Goal: Transaction & Acquisition: Book appointment/travel/reservation

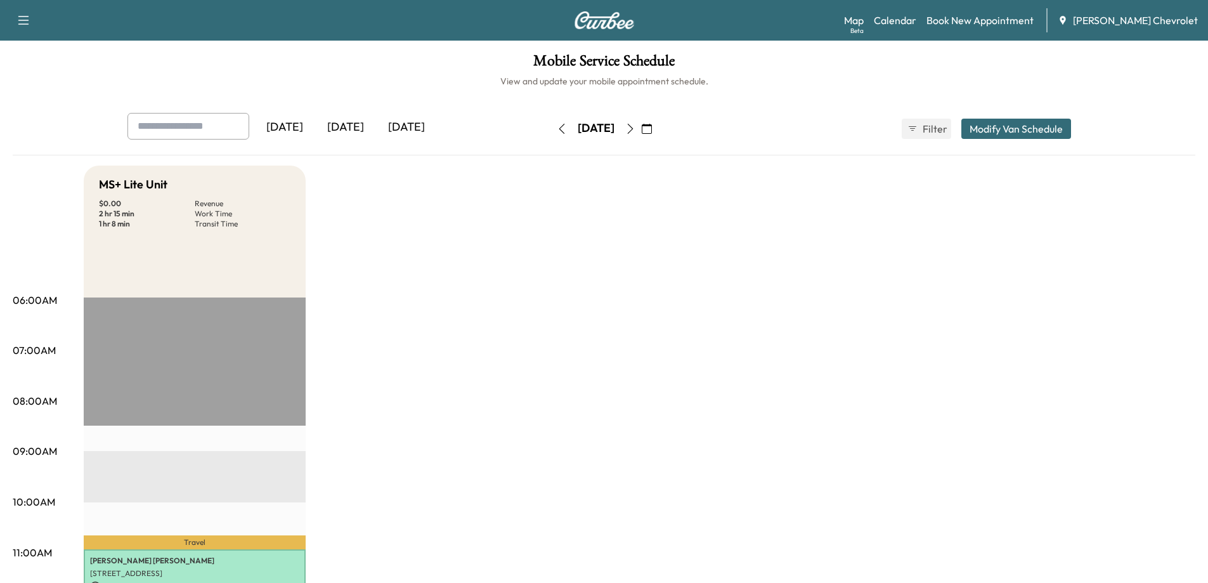
scroll to position [254, 0]
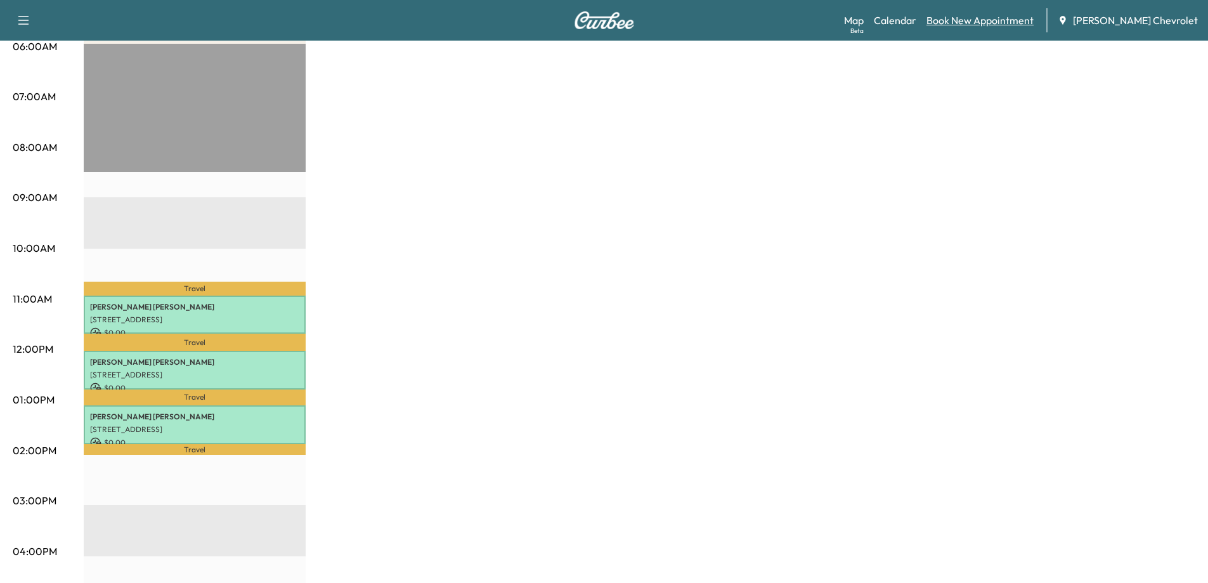
click at [1008, 22] on link "Book New Appointment" at bounding box center [979, 20] width 107 height 15
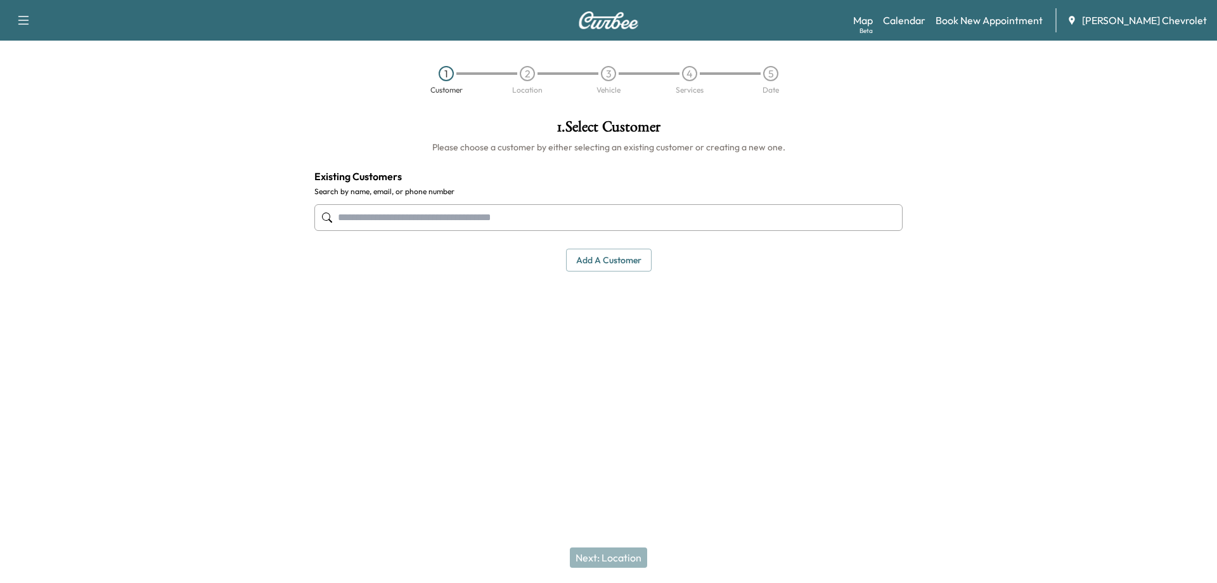
click at [364, 212] on input "text" at bounding box center [608, 217] width 588 height 27
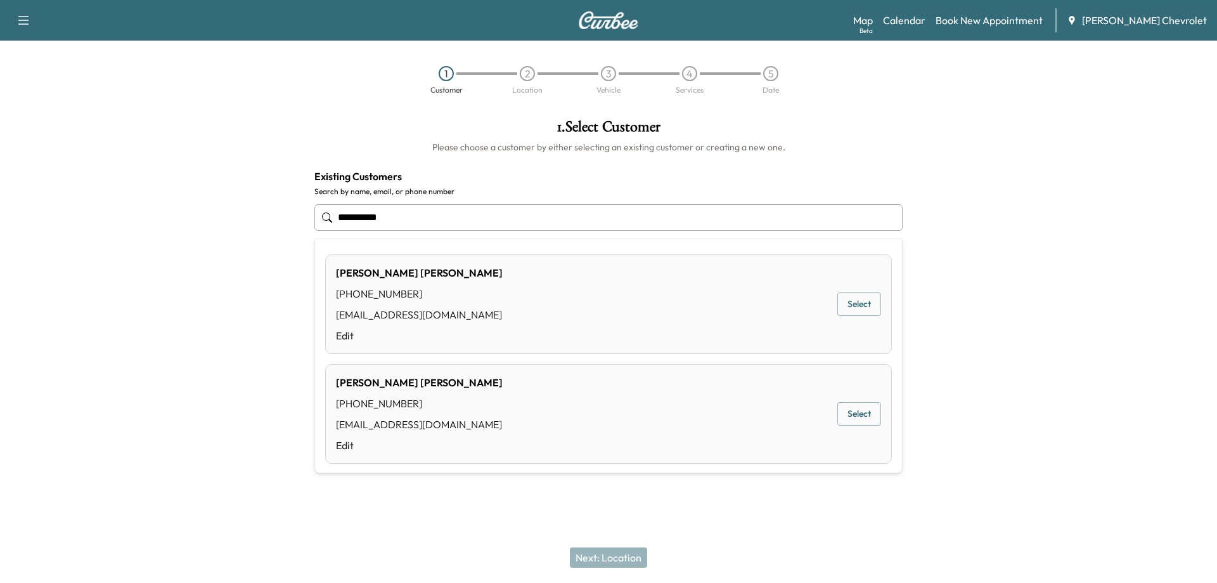
click at [851, 306] on button "Select" at bounding box center [859, 303] width 44 height 23
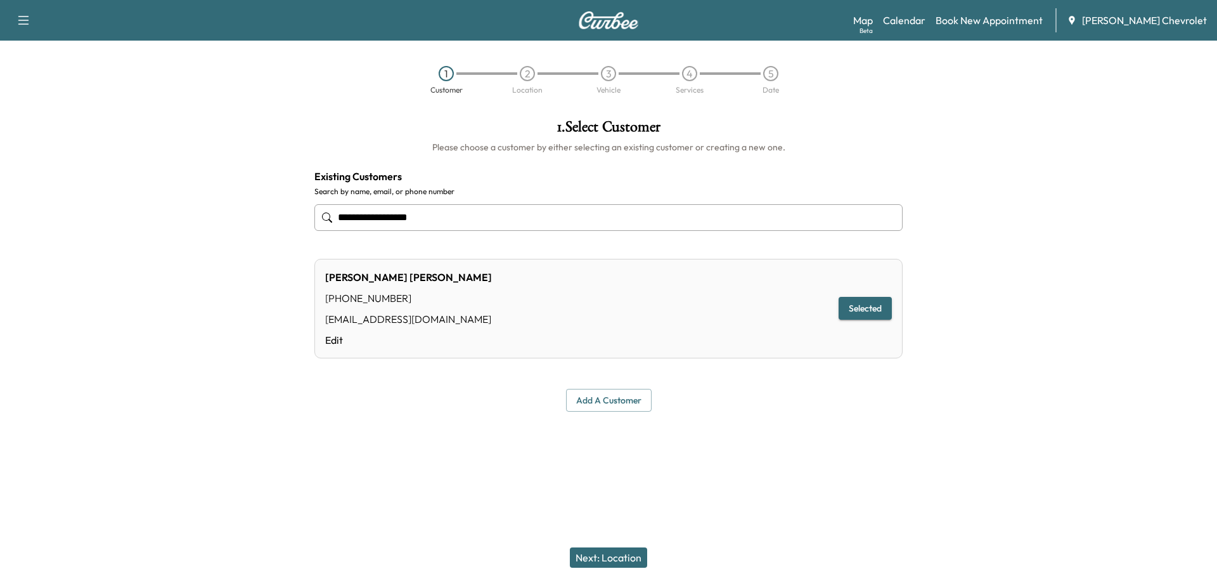
type input "**********"
click at [853, 314] on button "Selected" at bounding box center [865, 308] width 53 height 23
click at [597, 553] on button "Next: Location" at bounding box center [608, 557] width 77 height 20
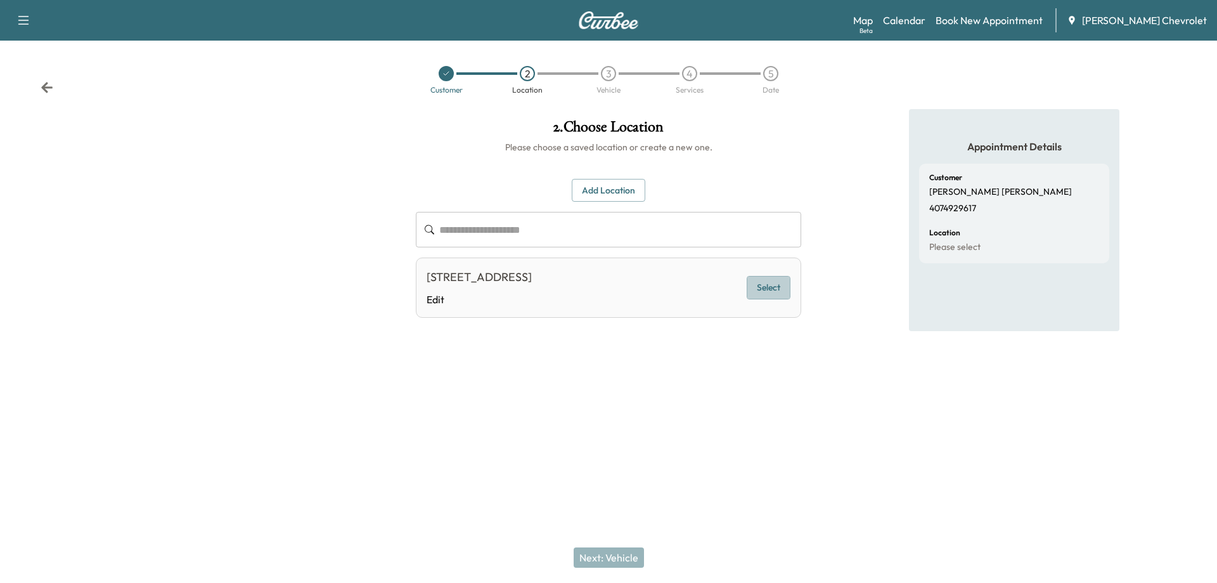
click at [772, 299] on button "Select" at bounding box center [769, 287] width 44 height 23
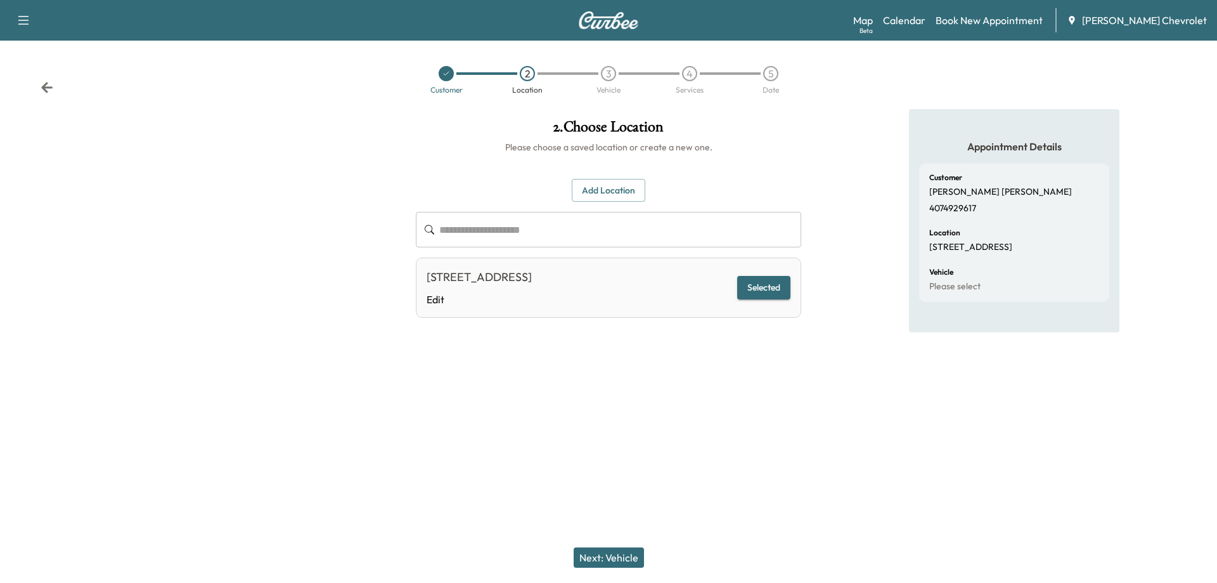
click at [589, 557] on button "Next: Vehicle" at bounding box center [609, 557] width 70 height 20
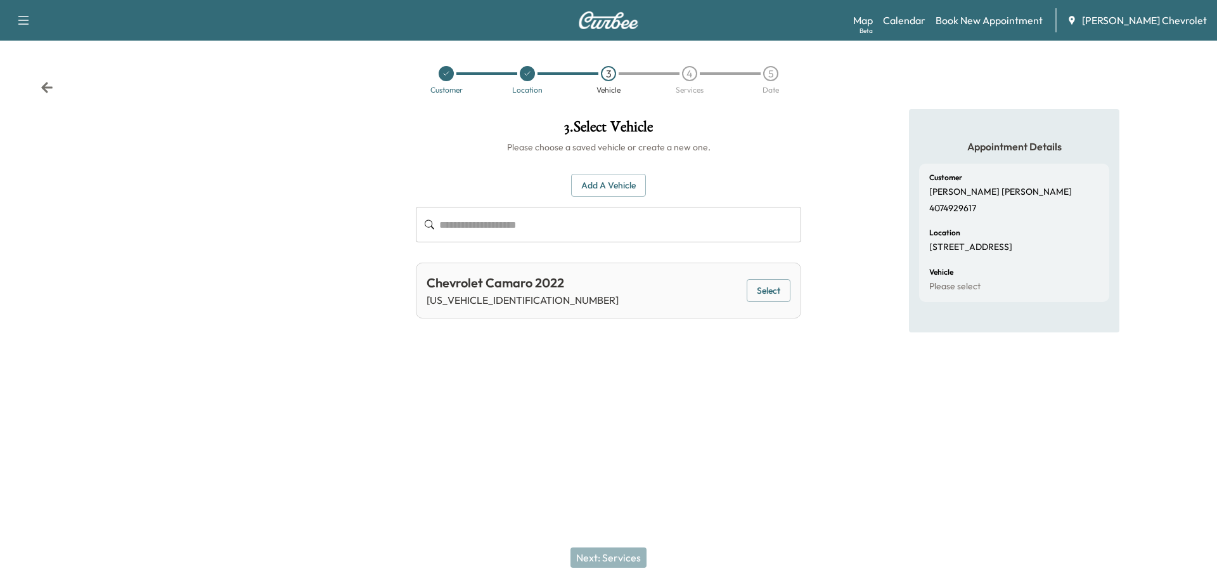
click at [766, 293] on button "Select" at bounding box center [769, 290] width 44 height 23
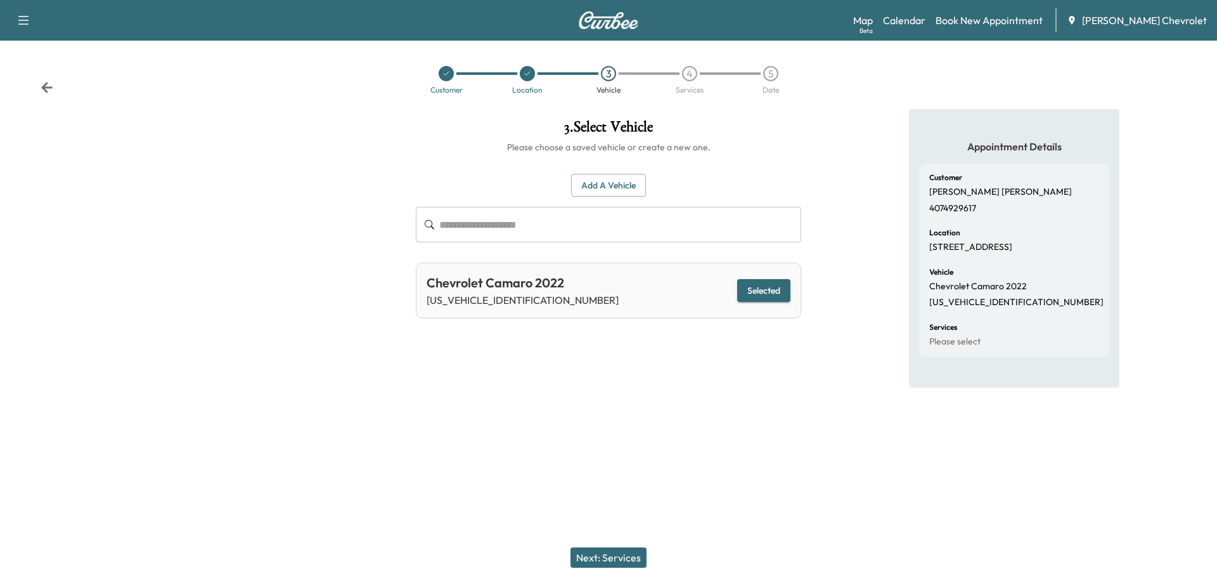
click at [593, 558] on button "Next: Services" at bounding box center [609, 557] width 76 height 20
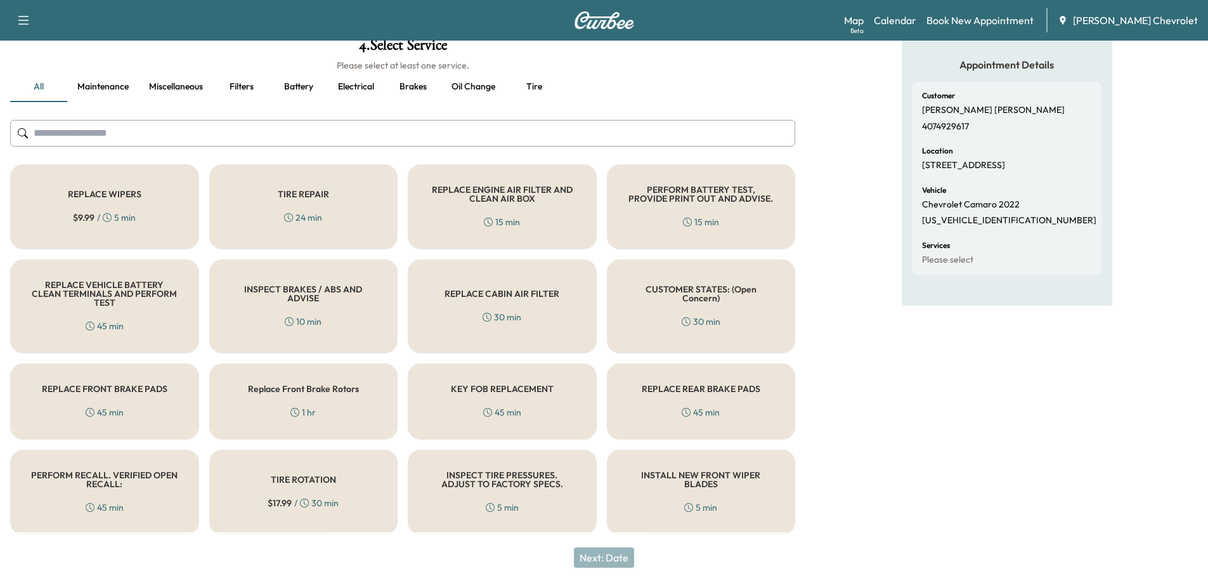
scroll to position [84, 0]
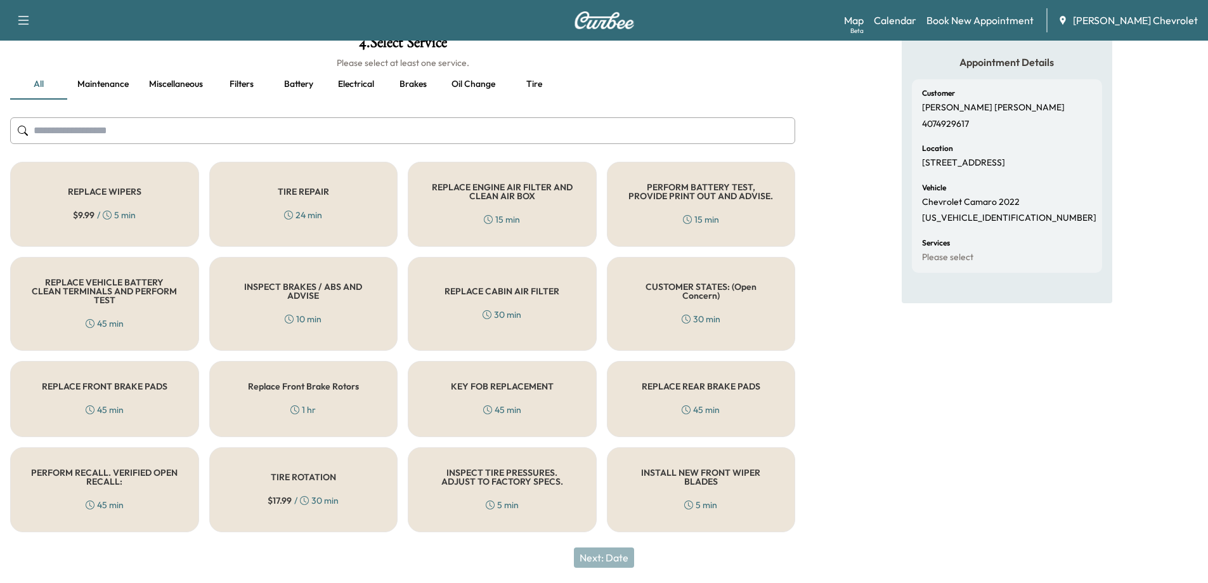
click at [126, 491] on div "PERFORM RECALL. VERIFIED OPEN RECALL: 45 min" at bounding box center [104, 489] width 189 height 85
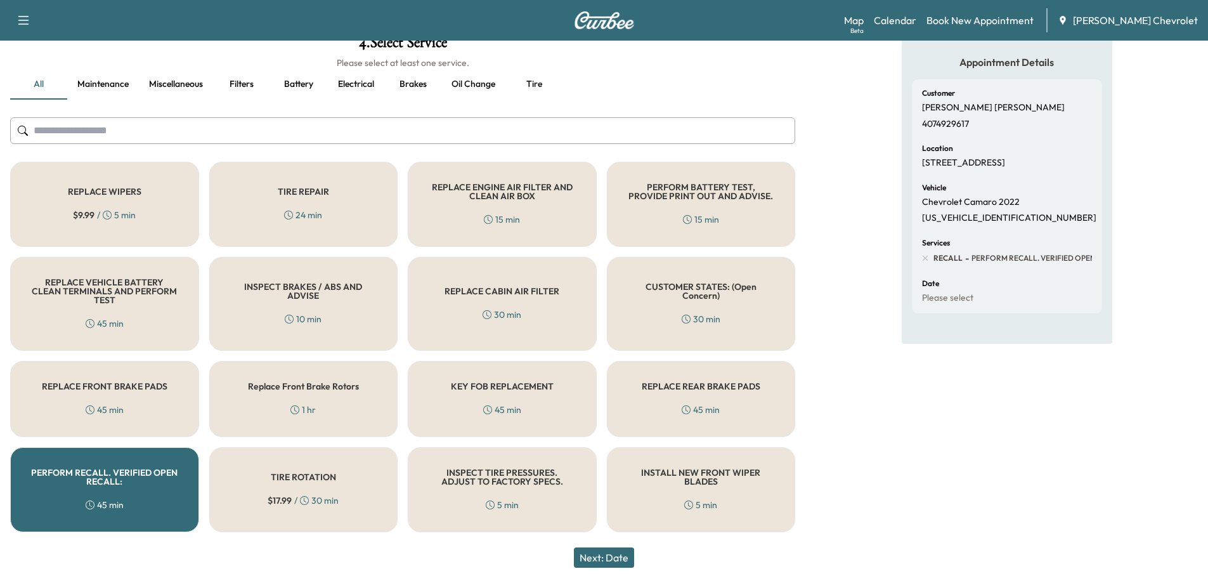
click at [598, 561] on button "Next: Date" at bounding box center [604, 557] width 60 height 20
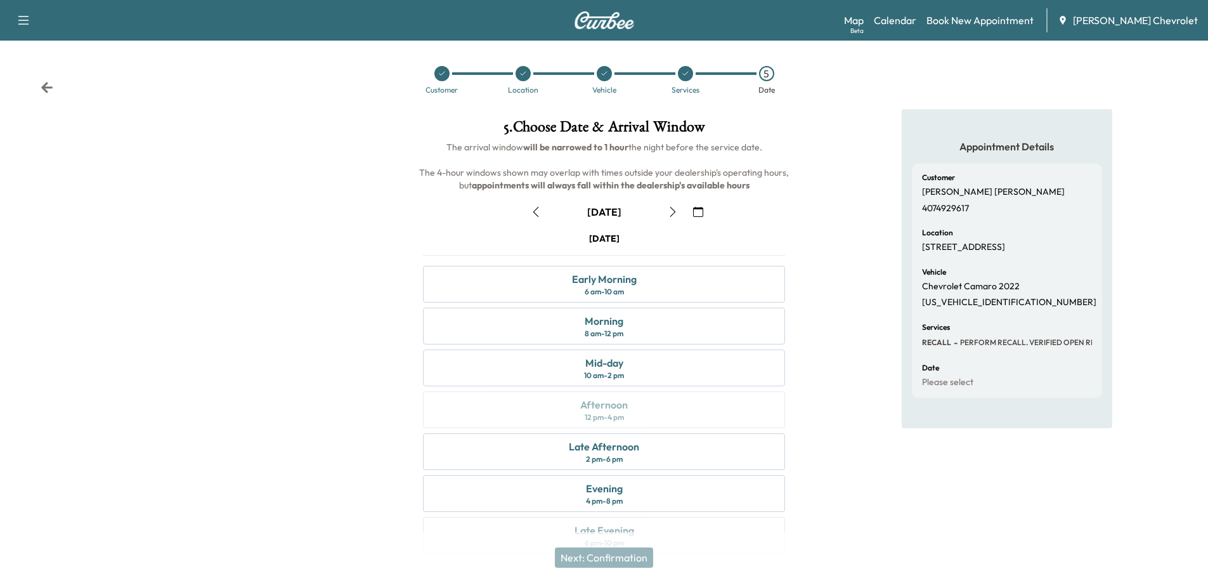
click at [704, 211] on button "button" at bounding box center [698, 212] width 22 height 20
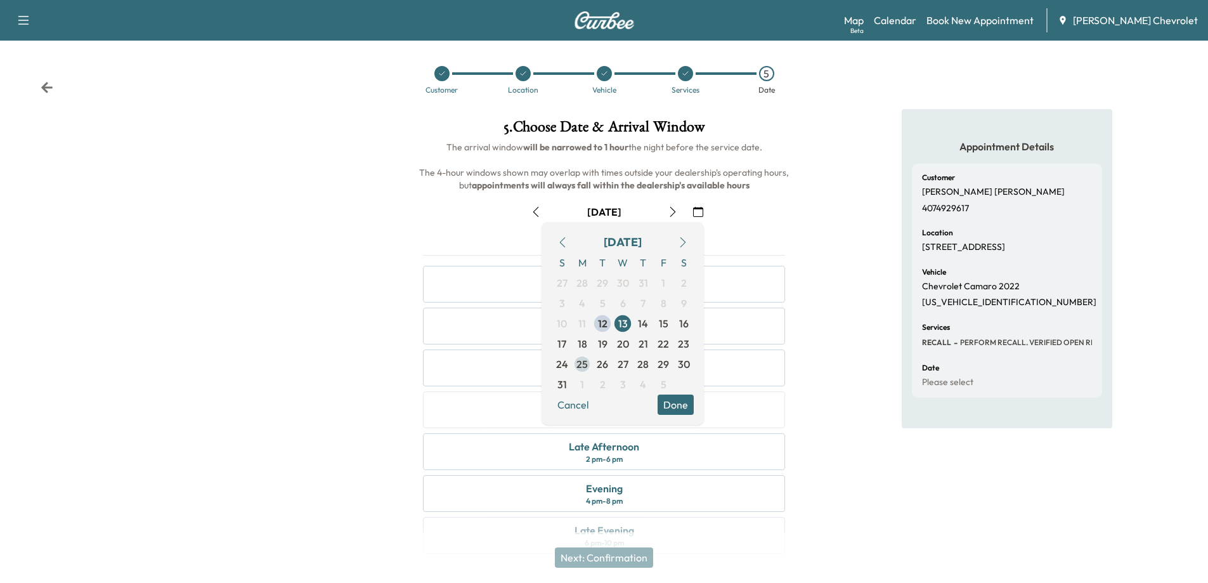
click at [576, 364] on span "25" at bounding box center [581, 363] width 11 height 15
click at [819, 399] on div "Appointment Details Customer [PERSON_NAME] 4074929617 Location [STREET_ADDRESS]…" at bounding box center [1006, 339] width 403 height 460
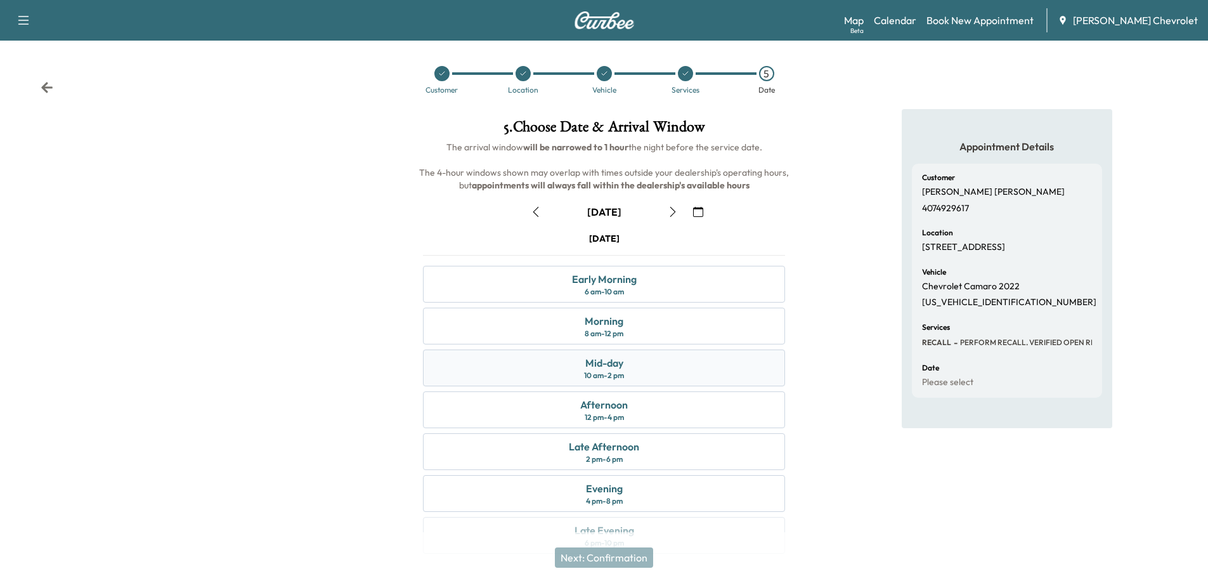
click at [599, 375] on div "10 am - 2 pm" at bounding box center [604, 375] width 40 height 10
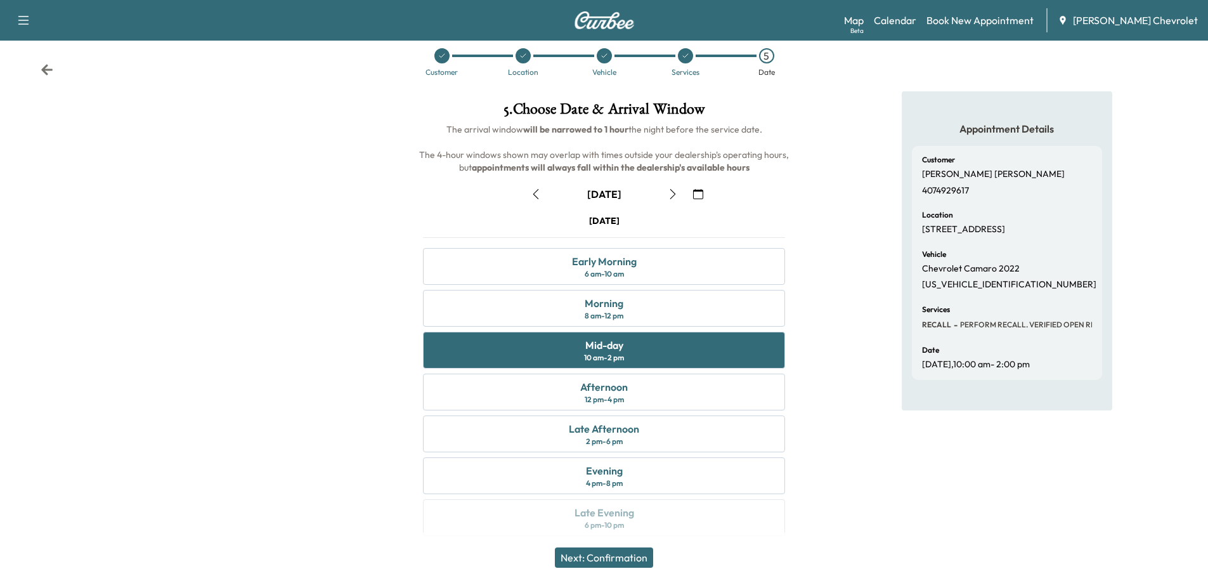
scroll to position [27, 0]
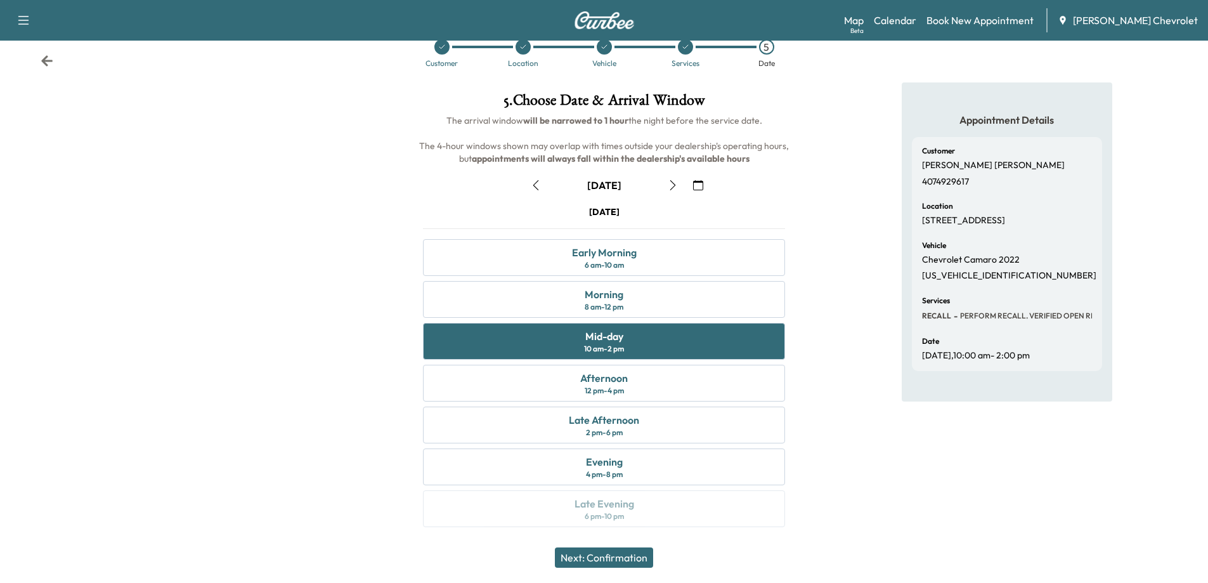
click at [599, 561] on button "Next: Confirmation" at bounding box center [604, 557] width 98 height 20
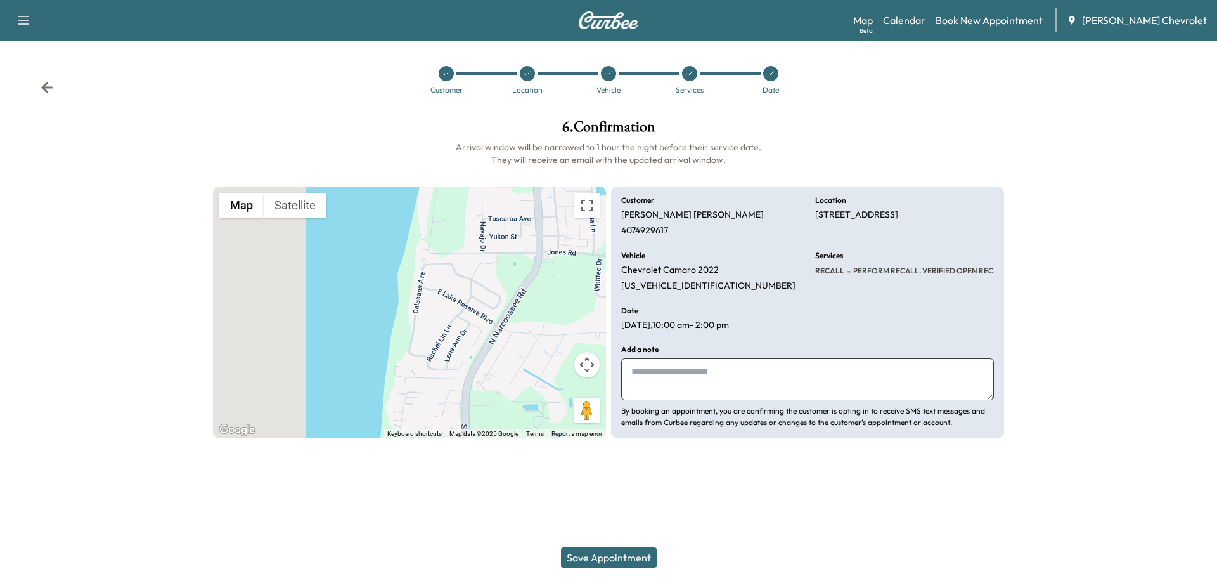
click at [641, 374] on textarea at bounding box center [807, 379] width 373 height 42
type textarea "**********"
click at [598, 564] on button "Save Appointment" at bounding box center [609, 557] width 96 height 20
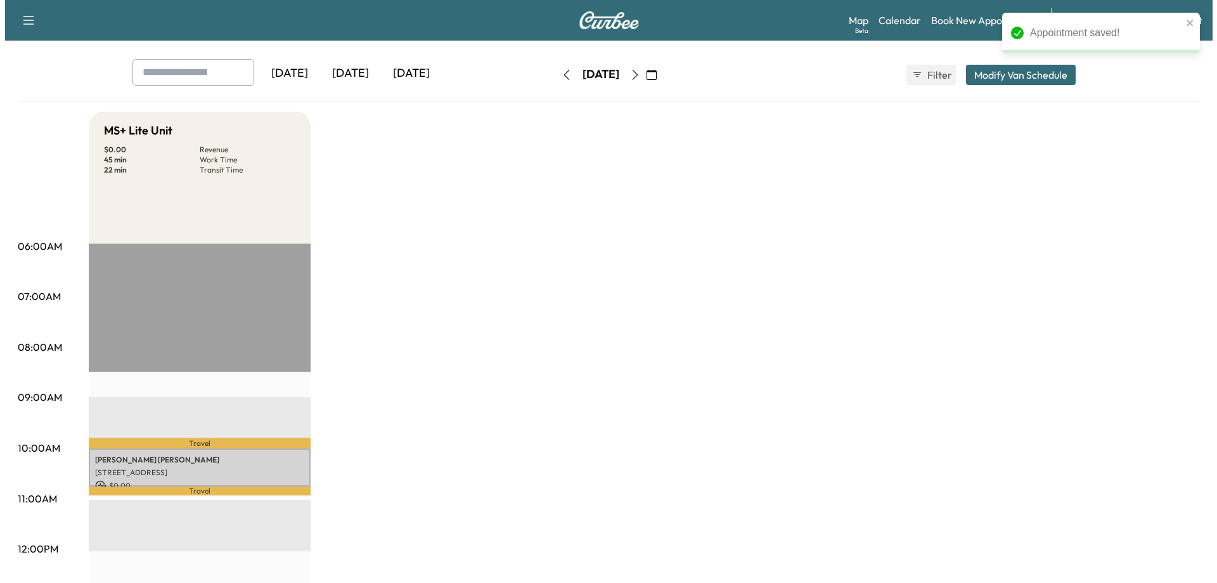
scroll to position [127, 0]
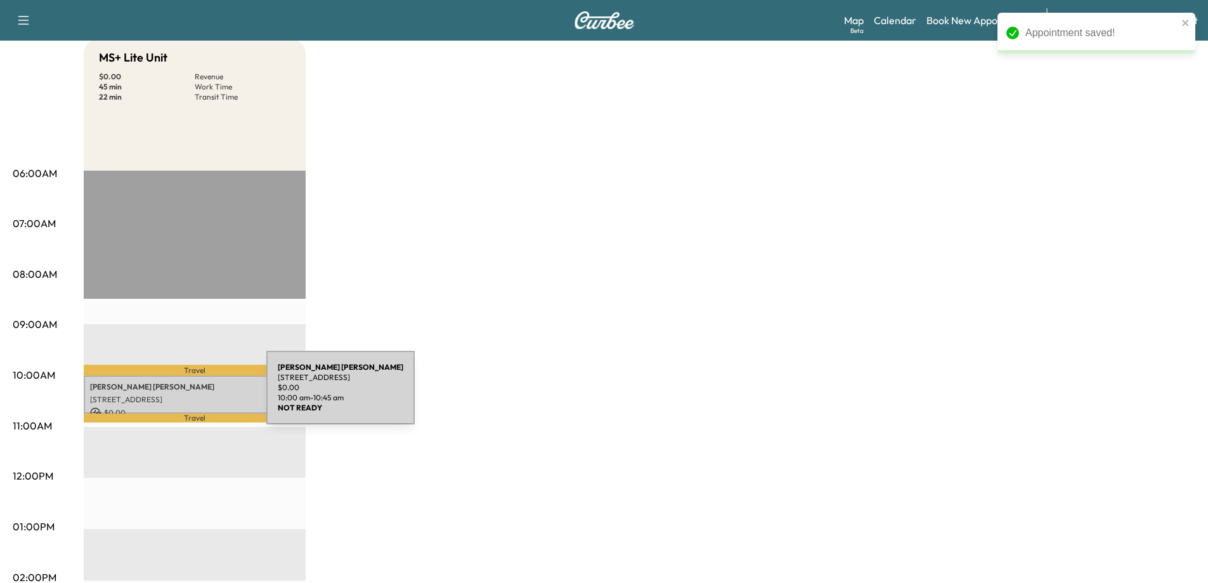
click at [171, 395] on p "[STREET_ADDRESS]" at bounding box center [194, 399] width 209 height 10
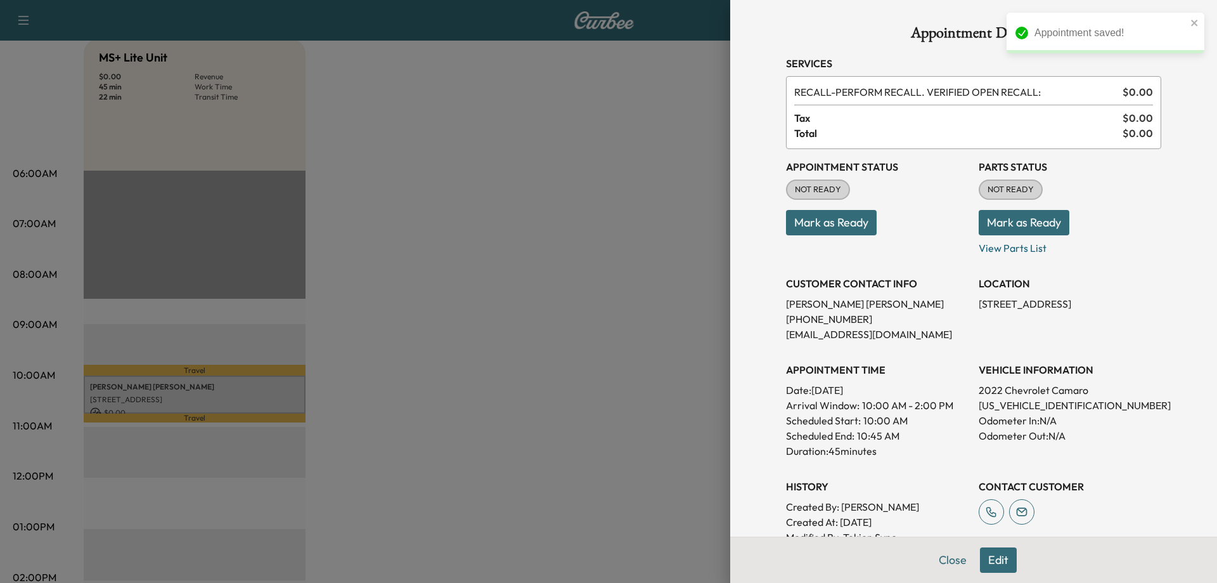
click at [806, 226] on button "Mark as Ready" at bounding box center [831, 222] width 91 height 25
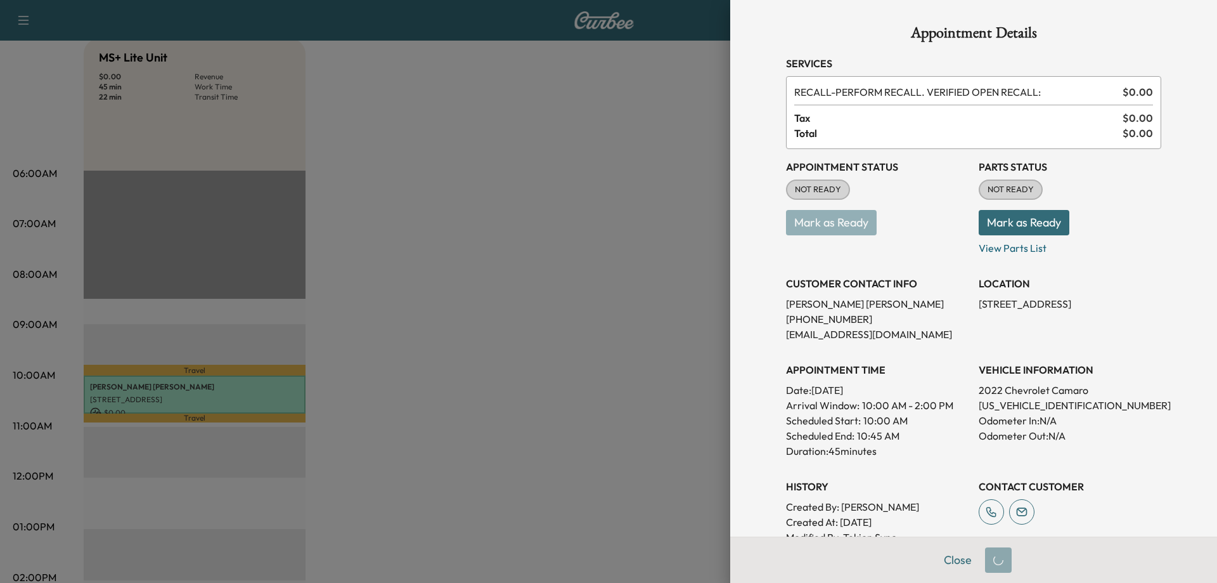
click at [994, 223] on button "Mark as Ready" at bounding box center [1024, 222] width 91 height 25
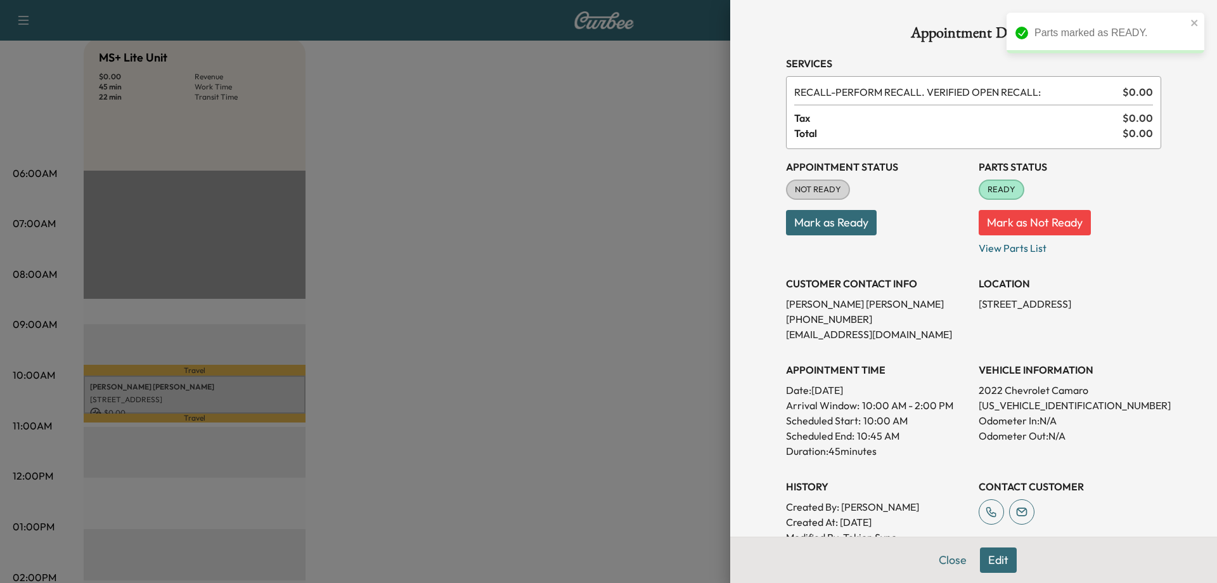
click at [813, 230] on button "Mark as Ready" at bounding box center [831, 222] width 91 height 25
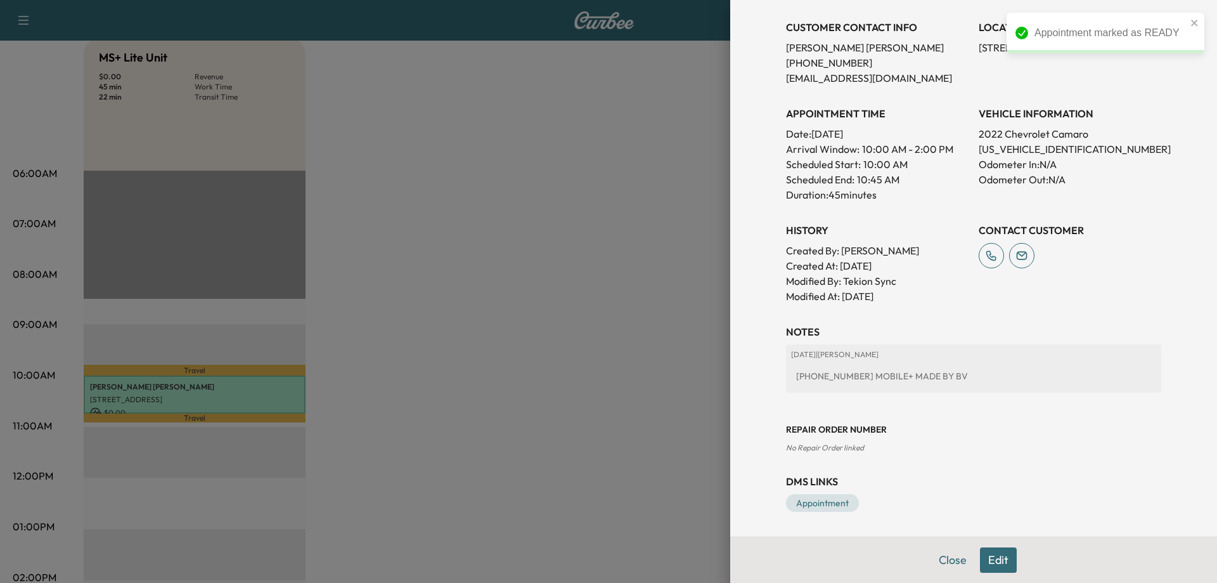
scroll to position [257, 0]
click at [937, 564] on button "Close" at bounding box center [953, 559] width 44 height 25
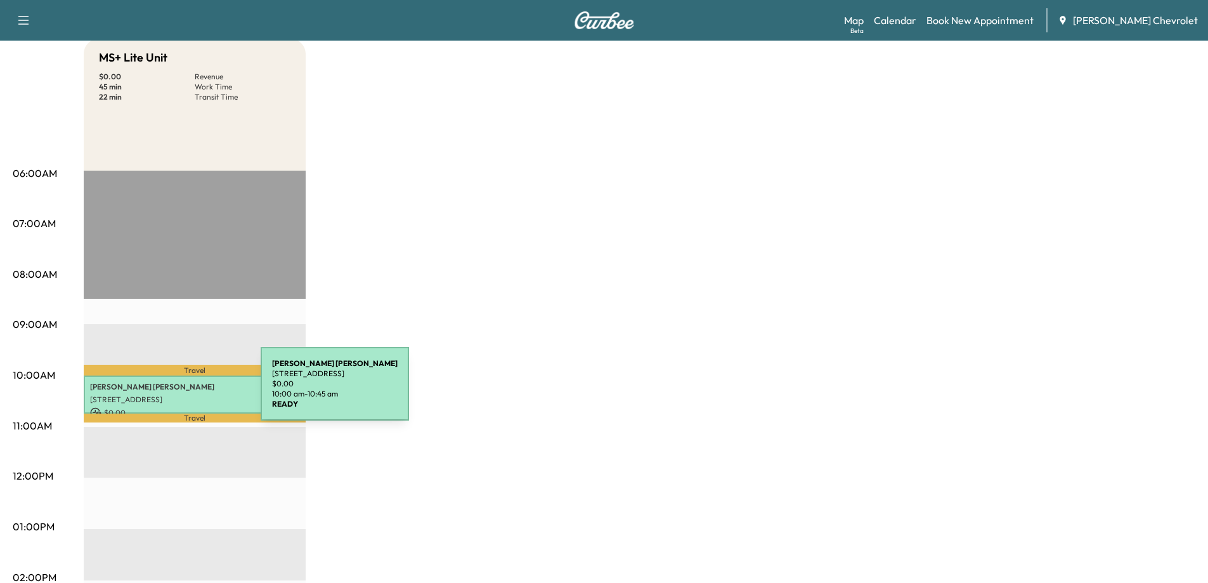
click at [165, 394] on p "[STREET_ADDRESS]" at bounding box center [194, 399] width 209 height 10
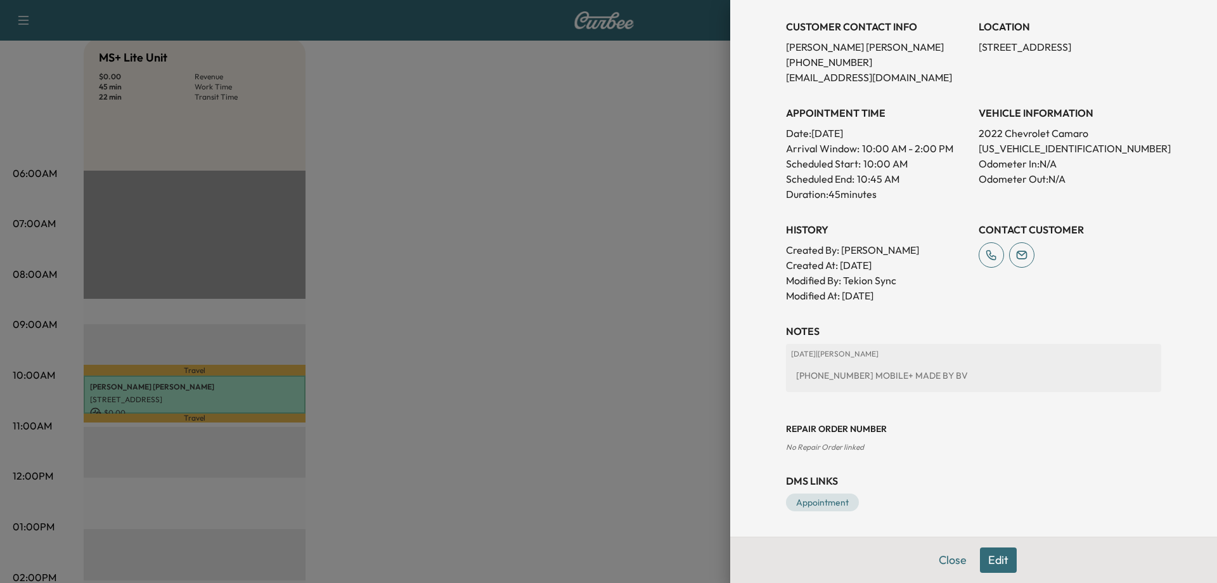
click at [984, 565] on button "Edit" at bounding box center [998, 559] width 37 height 25
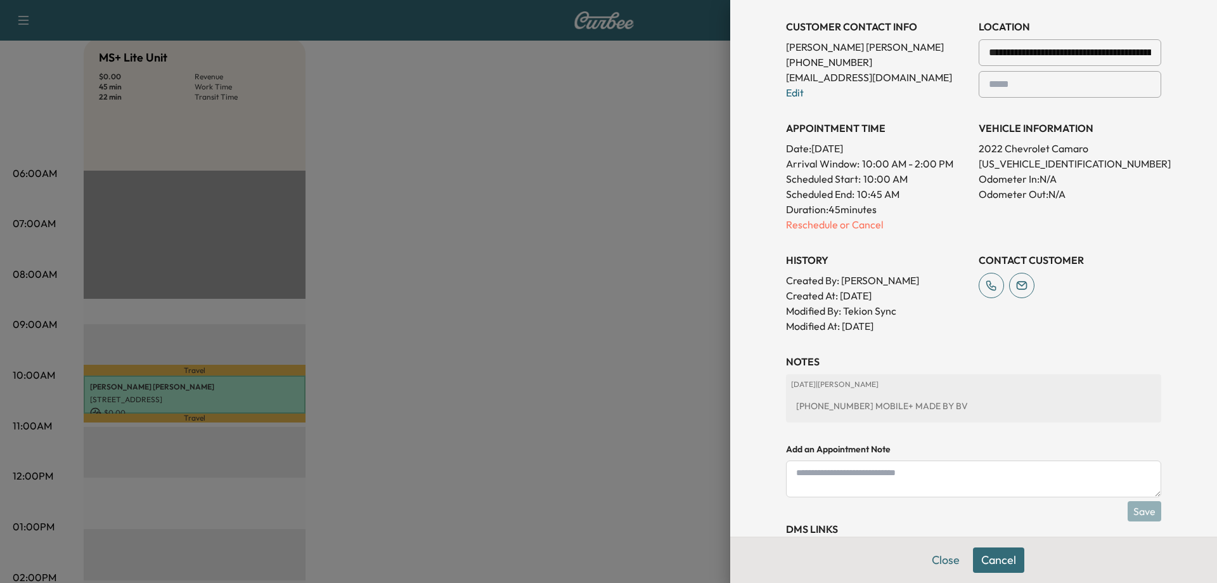
click at [815, 480] on textarea at bounding box center [973, 478] width 375 height 37
type textarea "**********"
click at [1128, 510] on button "Save" at bounding box center [1145, 511] width 34 height 20
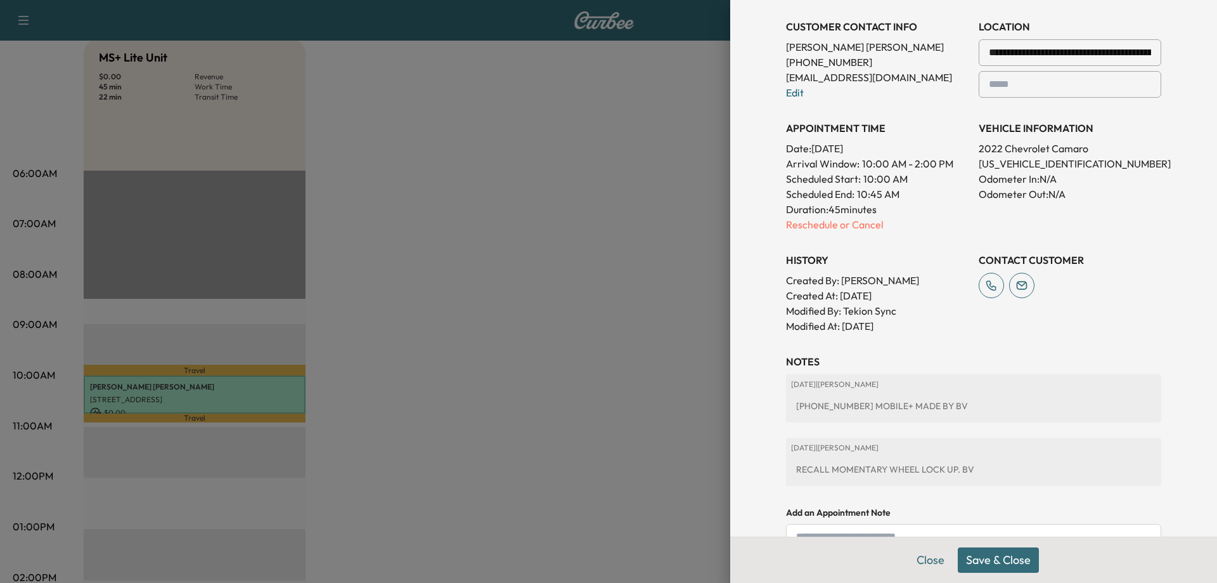
click at [967, 560] on button "Save & Close" at bounding box center [998, 559] width 81 height 25
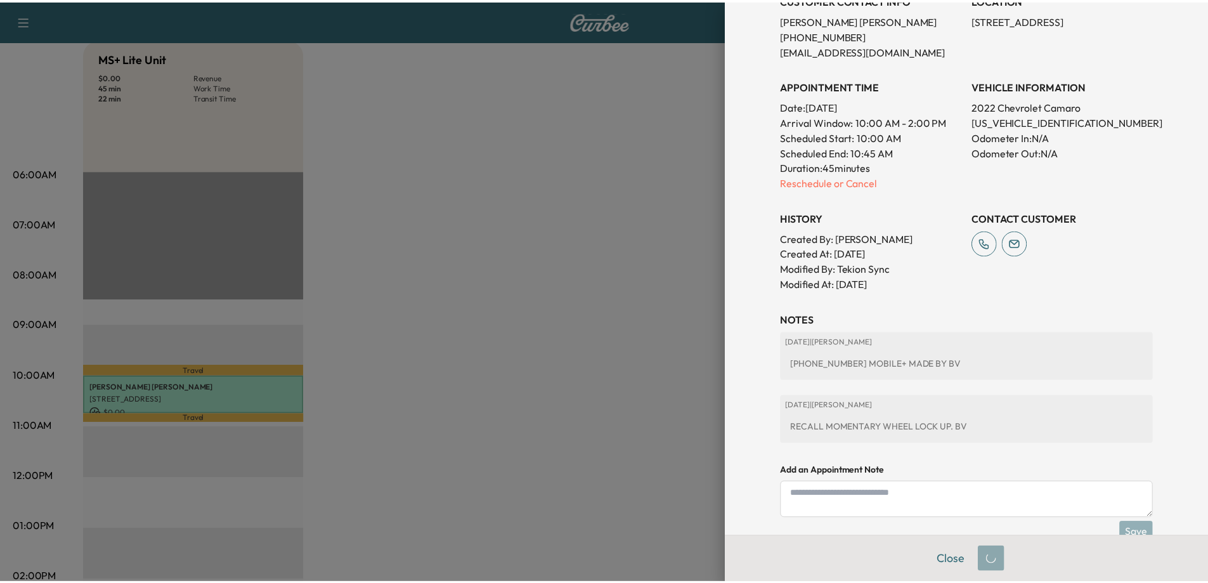
scroll to position [257, 0]
